Goal: Transaction & Acquisition: Book appointment/travel/reservation

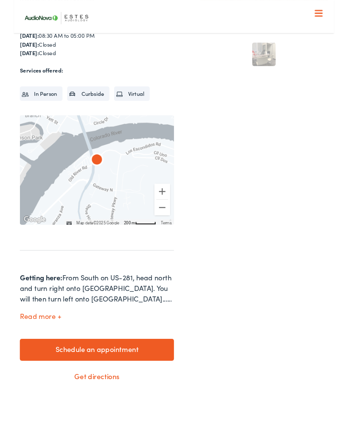
scroll to position [196, 0]
click at [132, 373] on link "Schedule an appointment" at bounding box center [90, 379] width 167 height 24
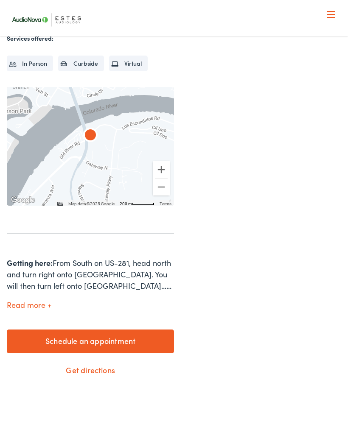
click at [136, 339] on link "Schedule an appointment" at bounding box center [90, 342] width 167 height 24
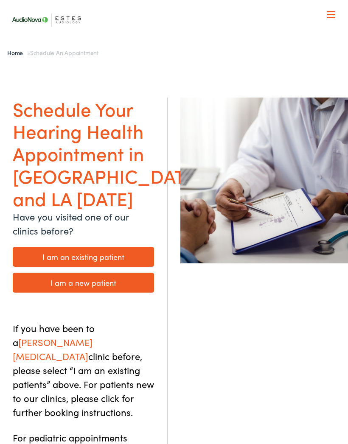
click at [112, 273] on link "I am a new patient" at bounding box center [83, 283] width 141 height 20
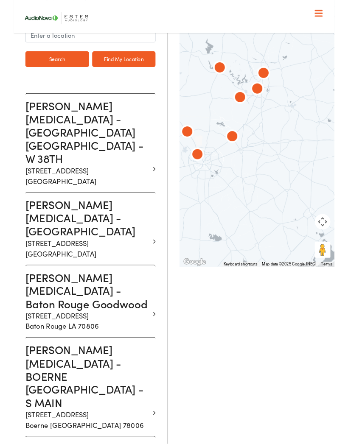
scroll to position [193, 0]
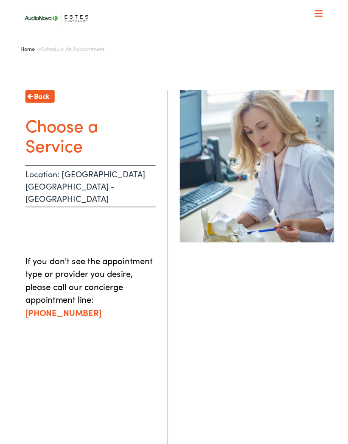
click at [95, 201] on p "Location: [GEOGRAPHIC_DATA] [GEOGRAPHIC_DATA] - [GEOGRAPHIC_DATA]" at bounding box center [83, 201] width 141 height 45
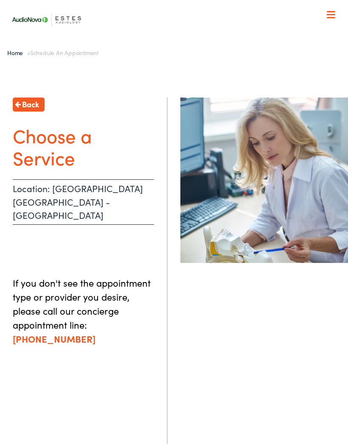
click at [38, 107] on span "Back" at bounding box center [30, 103] width 17 height 11
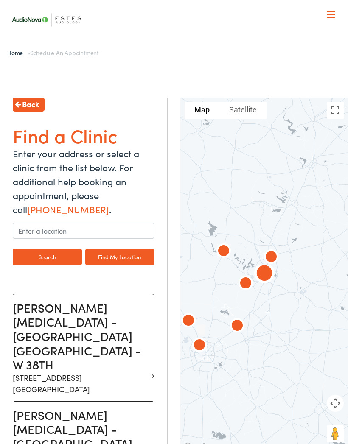
click at [97, 372] on p "[STREET_ADDRESS]" at bounding box center [80, 383] width 135 height 23
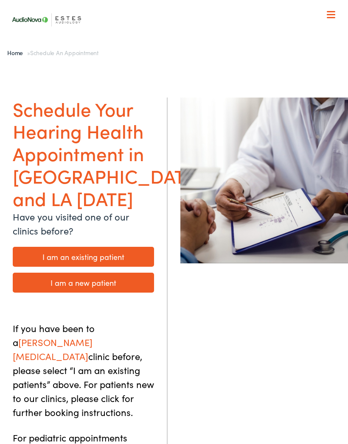
click at [120, 273] on link "I am a new patient" at bounding box center [83, 283] width 141 height 20
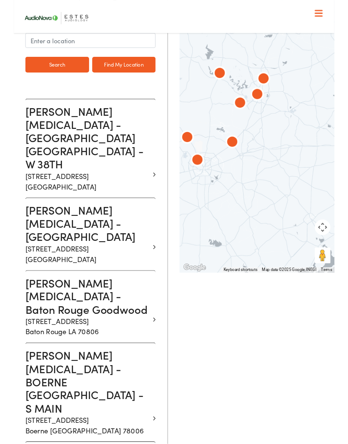
scroll to position [187, 0]
